Goal: Check status

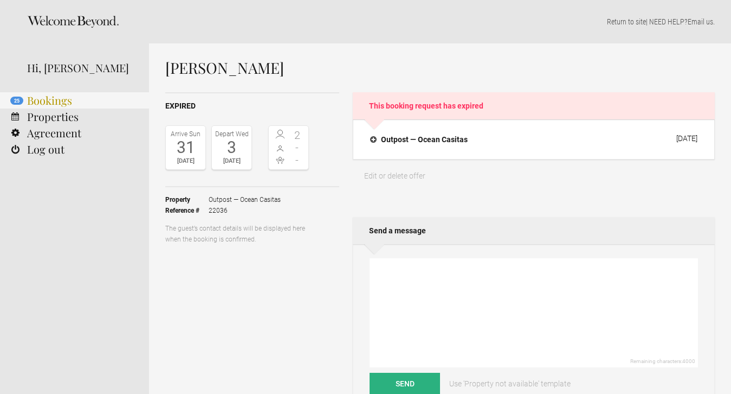
click at [58, 105] on link "25 Bookings" at bounding box center [74, 100] width 149 height 16
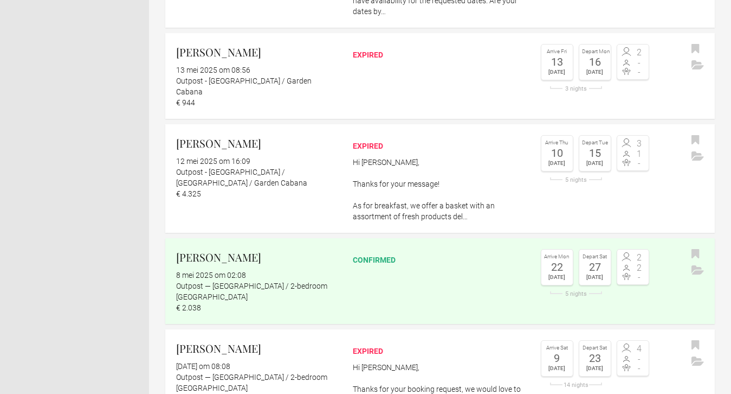
scroll to position [1887, 0]
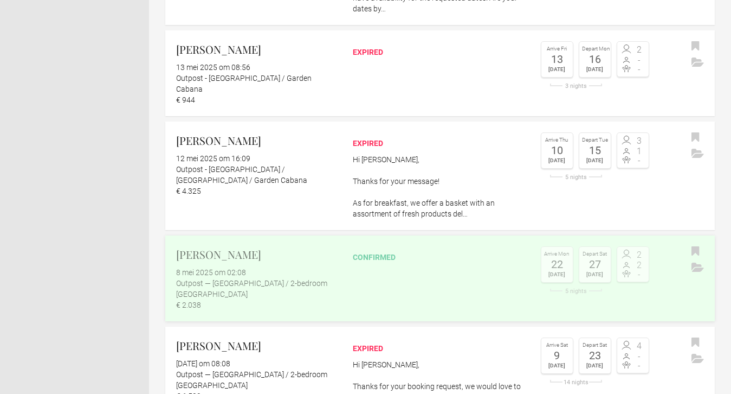
click at [379, 247] on link "[PERSON_NAME] 8 mei 2025 om 02:08 Outpost — [GEOGRAPHIC_DATA] / 2-bedroom [GEOG…" at bounding box center [440, 278] width 550 height 86
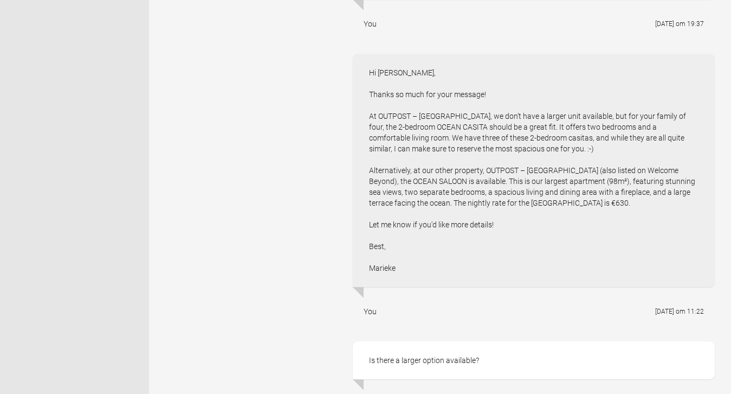
scroll to position [911, 0]
